Goal: Transaction & Acquisition: Purchase product/service

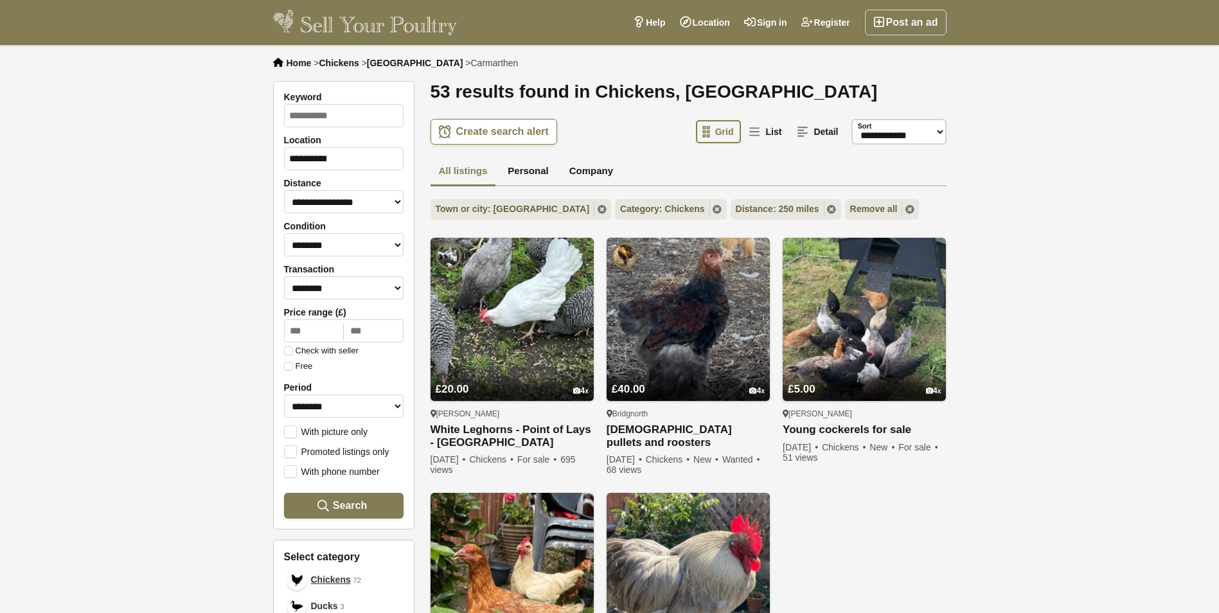
click at [424, 341] on div "£20.00 4 Preston White Leghorns - Point of Lays - Lancashire White Leghorns Hyb…" at bounding box center [688, 490] width 529 height 514
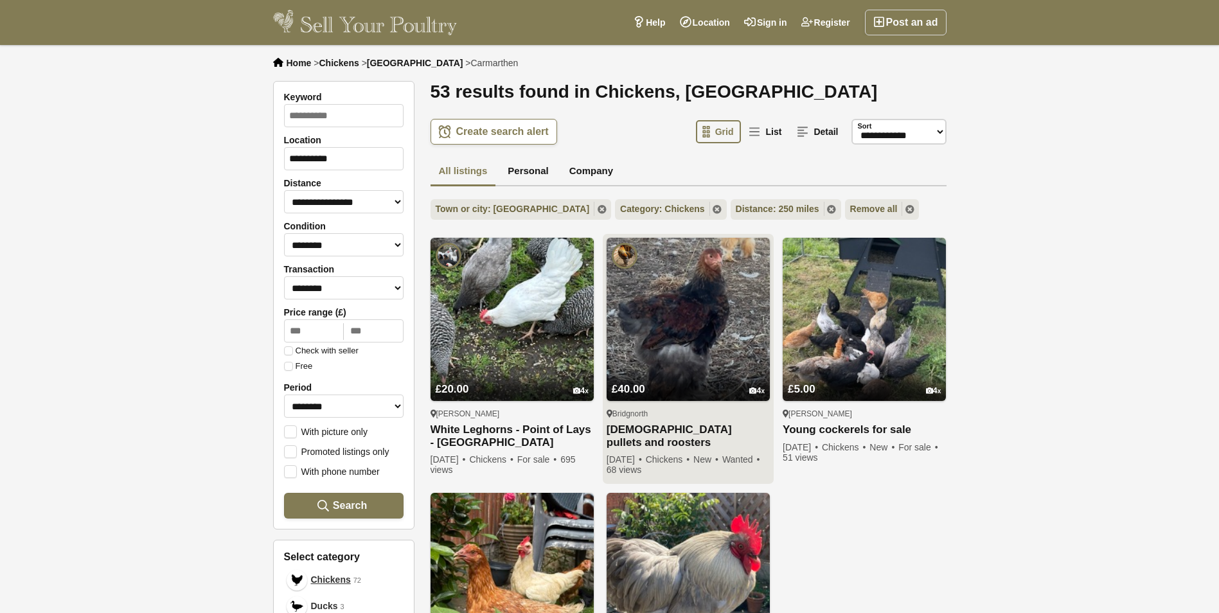
click at [688, 338] on img at bounding box center [687, 319] width 163 height 163
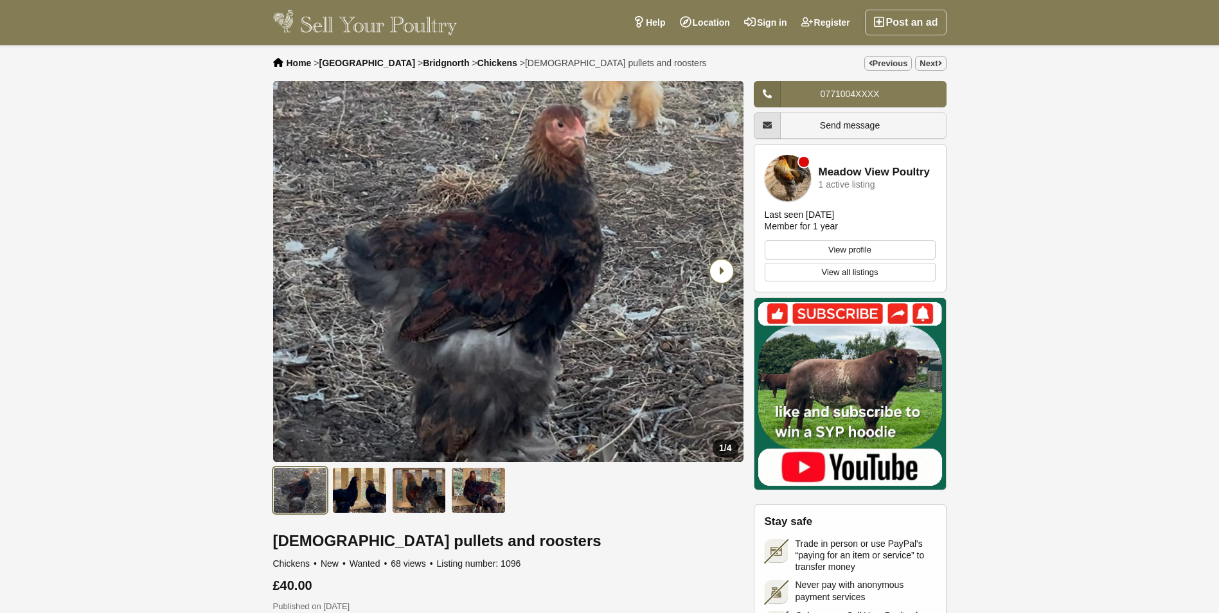
click at [716, 271] on icon "Next slide" at bounding box center [721, 271] width 23 height 23
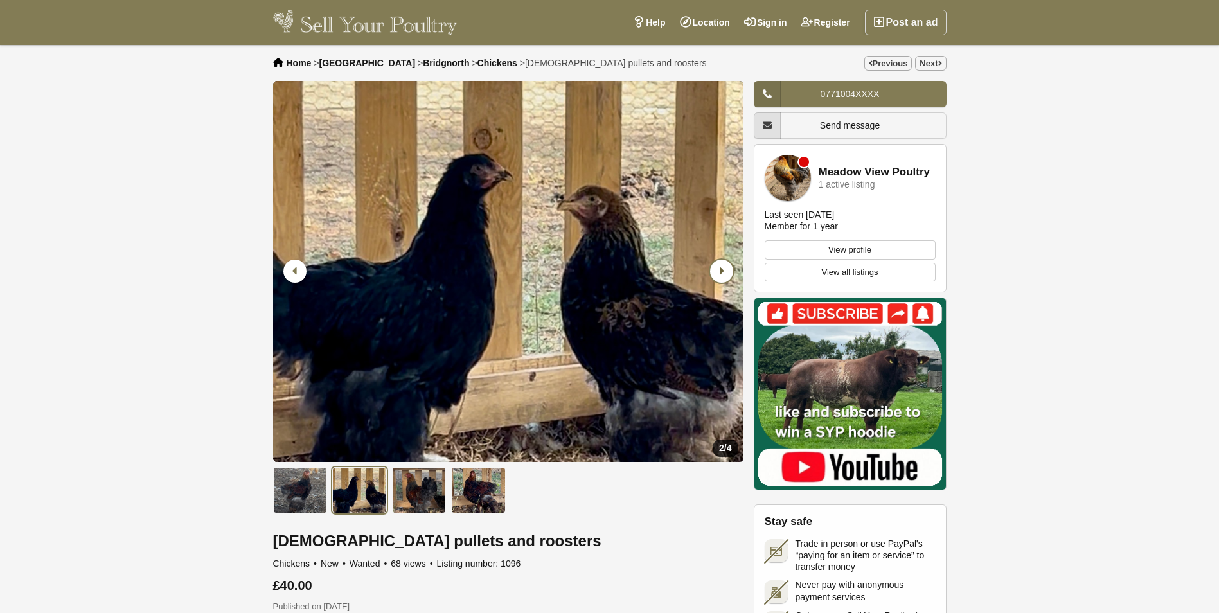
click at [716, 271] on icon "Next slide" at bounding box center [721, 271] width 23 height 23
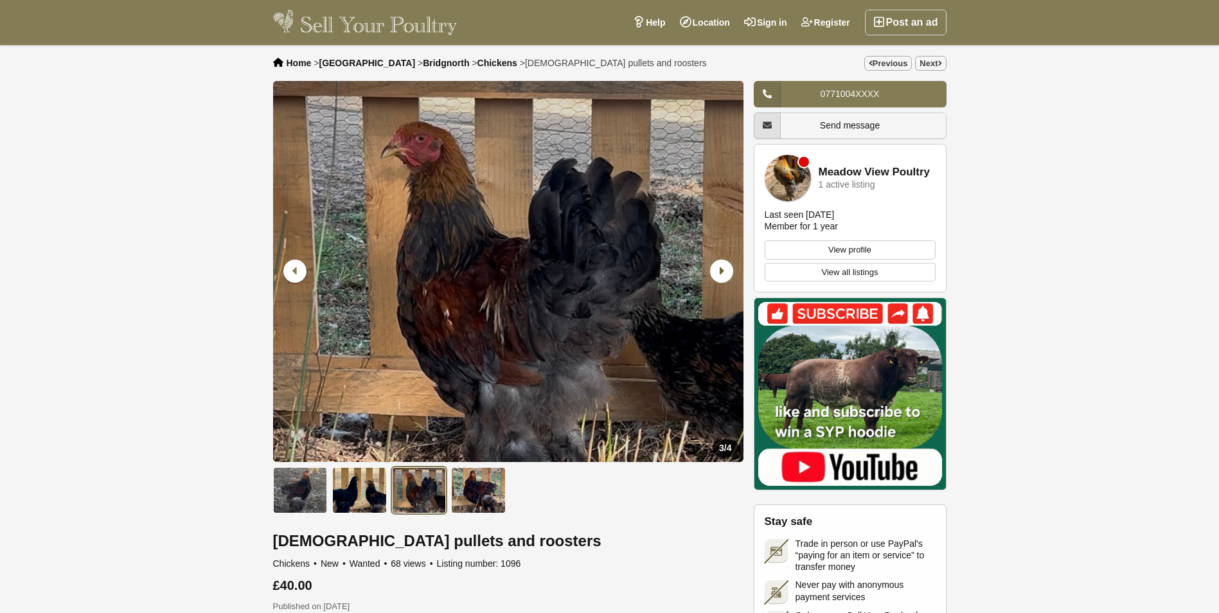
click at [716, 271] on icon "Next slide" at bounding box center [721, 271] width 23 height 23
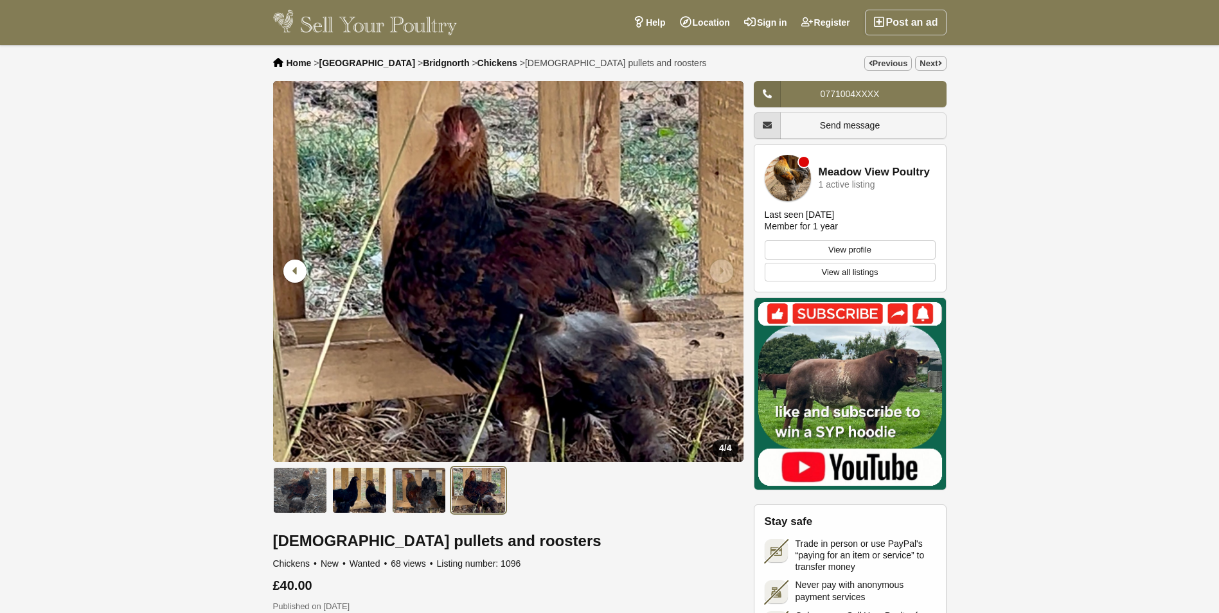
click at [716, 271] on icon "Next slide" at bounding box center [721, 271] width 23 height 23
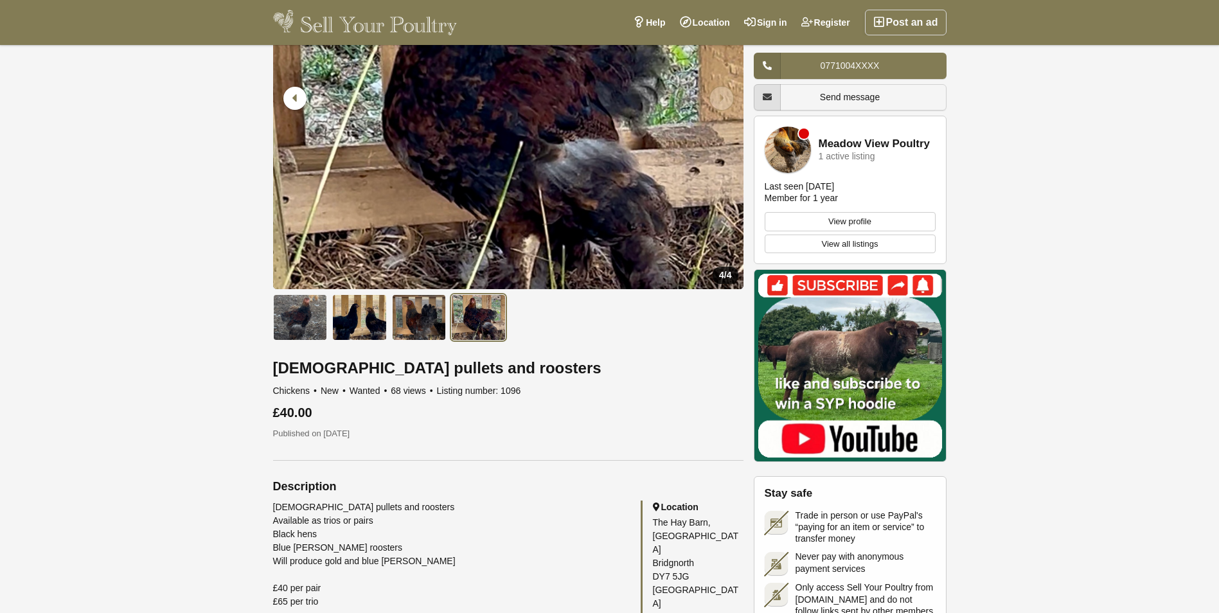
scroll to position [190, 0]
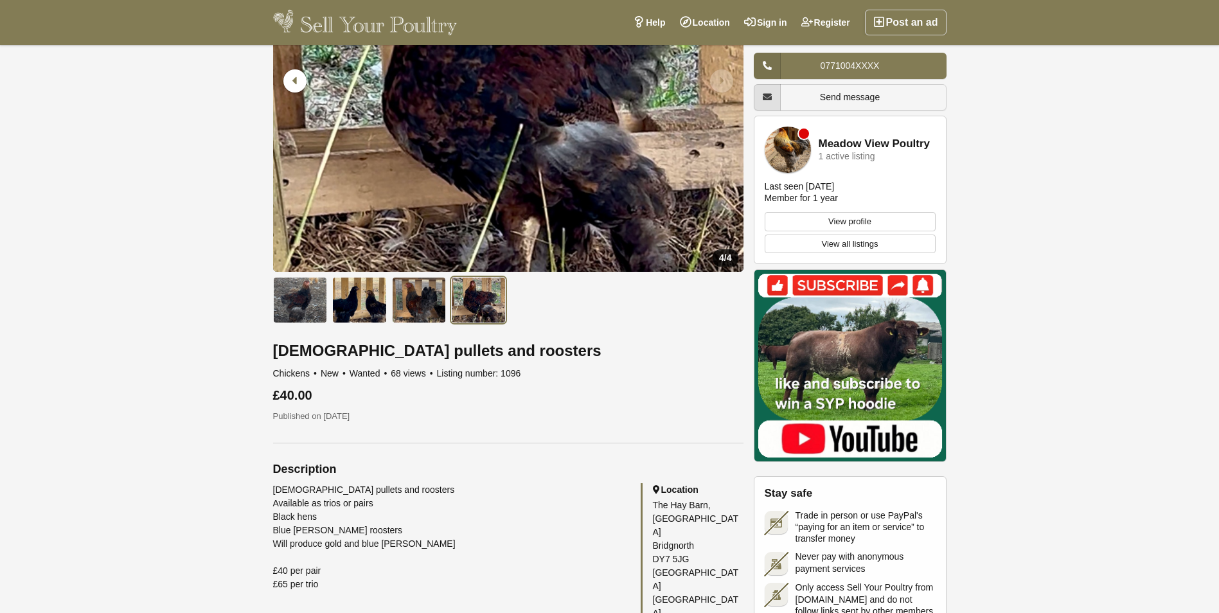
click at [307, 27] on img at bounding box center [365, 23] width 184 height 26
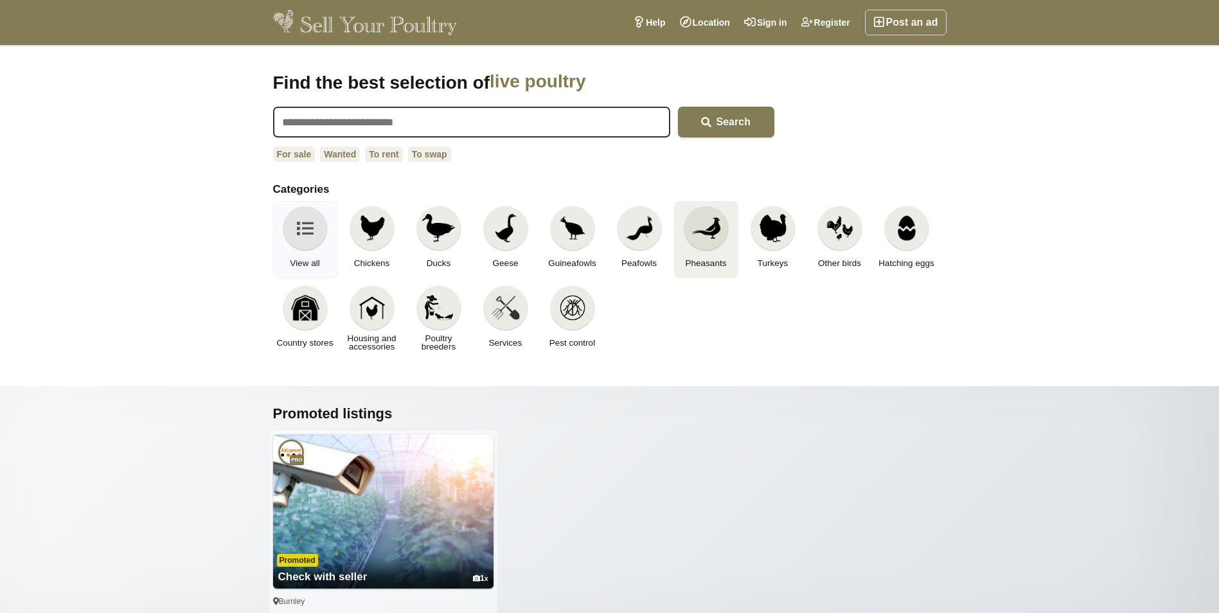
click at [707, 247] on div at bounding box center [706, 228] width 44 height 44
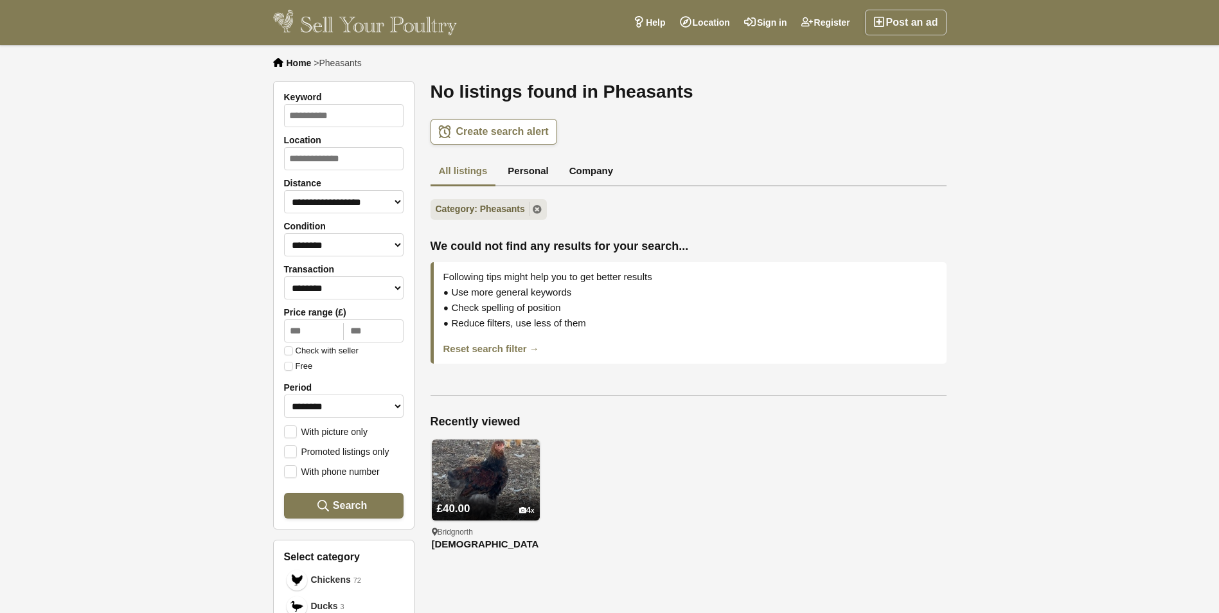
click at [341, 33] on img at bounding box center [365, 23] width 184 height 26
